Goal: Find specific fact: Find specific fact

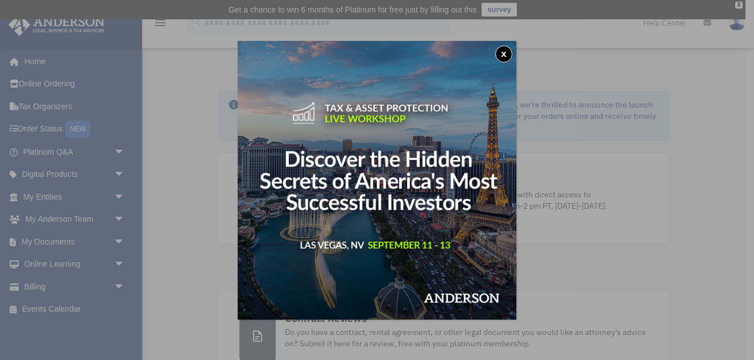
click at [44, 197] on div "x" at bounding box center [377, 180] width 754 height 360
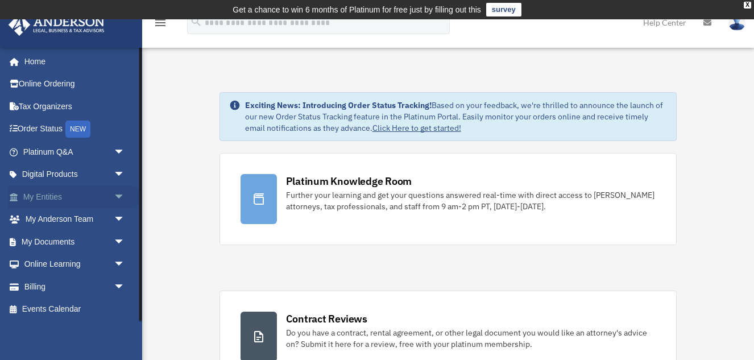
click at [59, 193] on link "My Entities arrow_drop_down" at bounding box center [75, 196] width 134 height 23
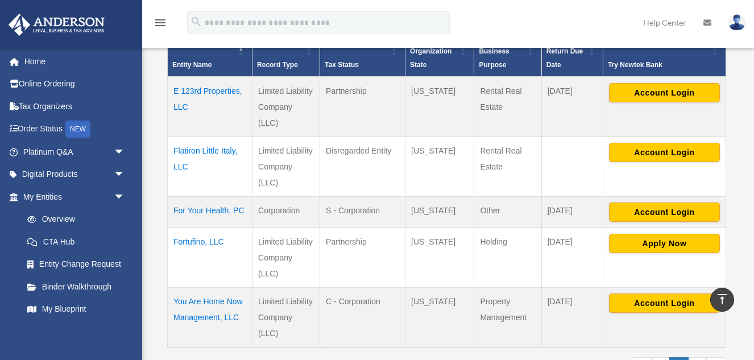
scroll to position [277, 0]
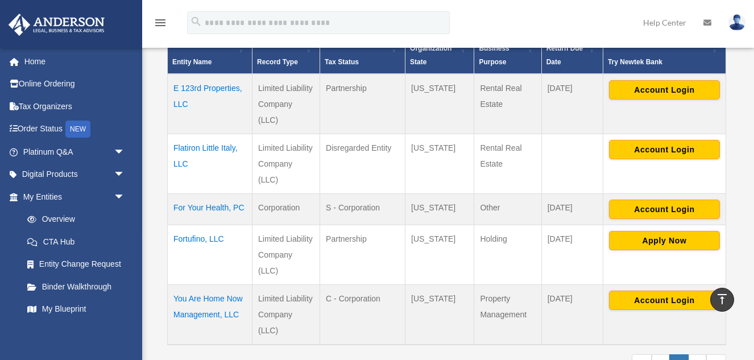
click at [217, 314] on td "You Are Home Now Management, LLC" at bounding box center [210, 315] width 85 height 60
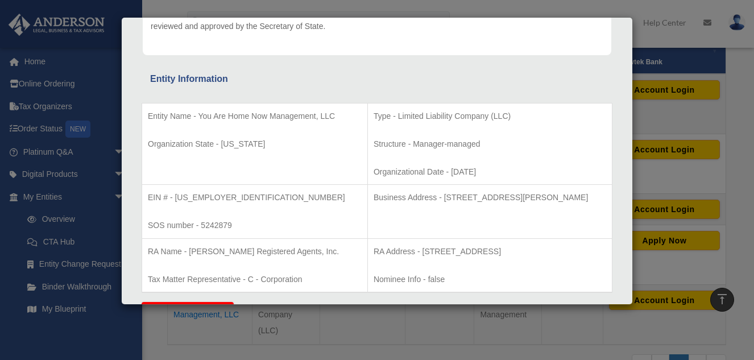
scroll to position [164, 0]
drag, startPoint x: 175, startPoint y: 199, endPoint x: 221, endPoint y: 198, distance: 46.6
click at [221, 198] on p "EIN # - [US_EMPLOYER_IDENTIFICATION_NUMBER]" at bounding box center [255, 197] width 214 height 14
copy p "[US_EMPLOYER_IDENTIFICATION_NUMBER]"
drag, startPoint x: 205, startPoint y: 196, endPoint x: 509, endPoint y: 1, distance: 360.9
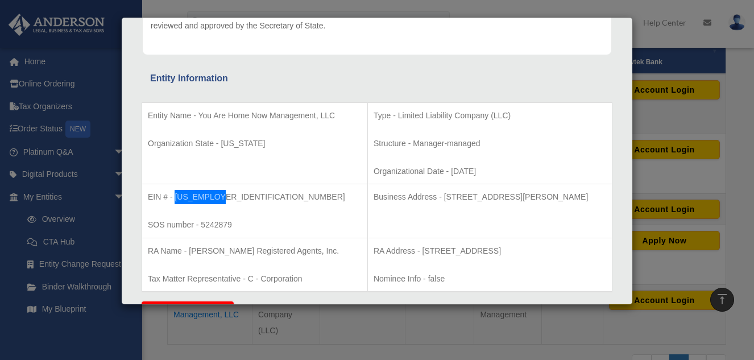
click at [0, 0] on div "Details × Articles Sent Organizational Date" at bounding box center [377, 180] width 754 height 360
